Goal: Information Seeking & Learning: Learn about a topic

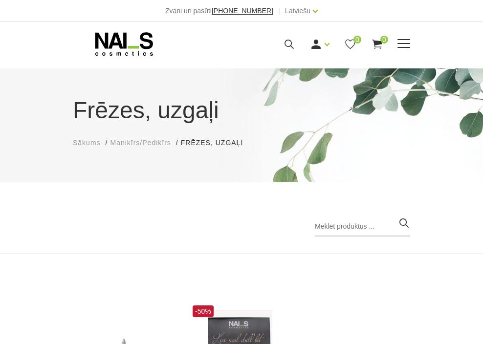
click at [410, 45] on span at bounding box center [404, 44] width 13 height 10
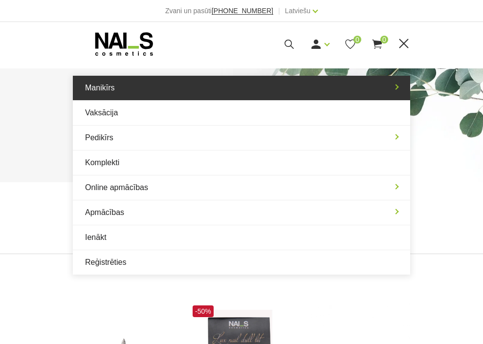
click at [100, 98] on link "Manikīrs" at bounding box center [242, 88] width 338 height 24
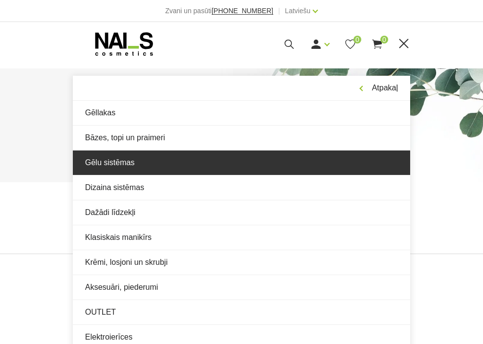
click at [73, 155] on link "Gēlu sistēmas" at bounding box center [242, 163] width 338 height 24
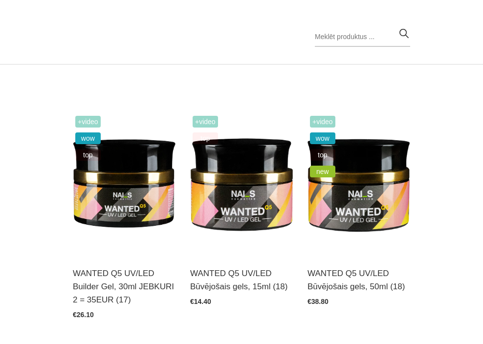
scroll to position [191, 0]
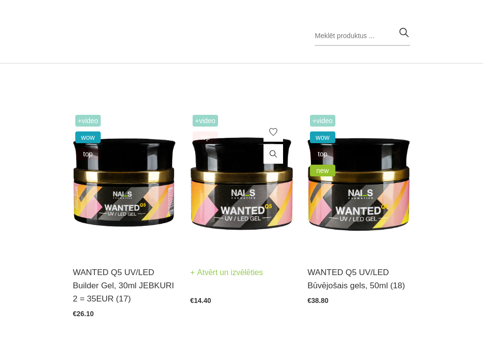
click at [223, 174] on img at bounding box center [241, 183] width 103 height 141
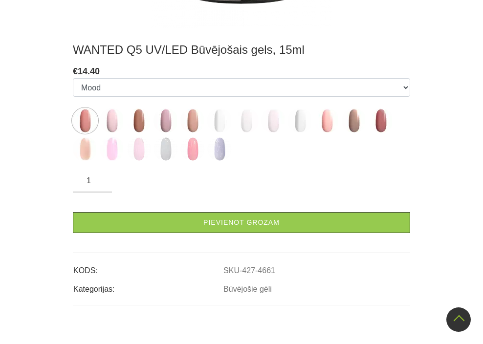
scroll to position [370, 0]
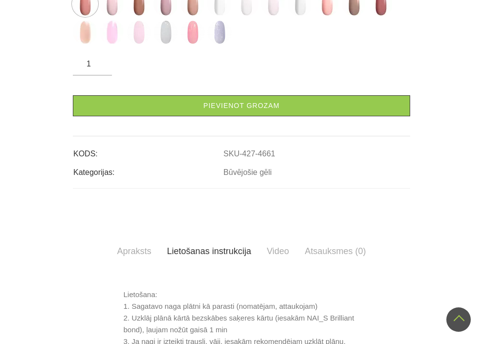
scroll to position [501, 0]
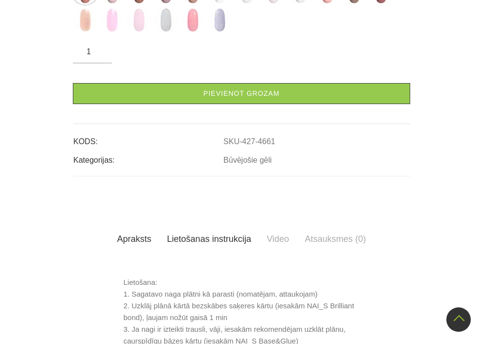
click at [110, 226] on link "Apraksts" at bounding box center [135, 239] width 50 height 27
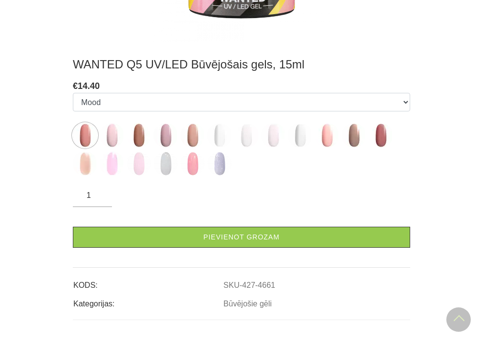
scroll to position [358, 0]
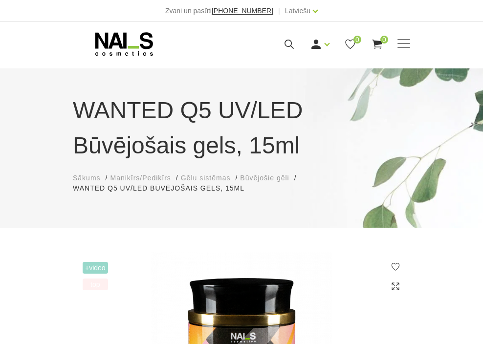
scroll to position [118, 0]
